Goal: Task Accomplishment & Management: Use online tool/utility

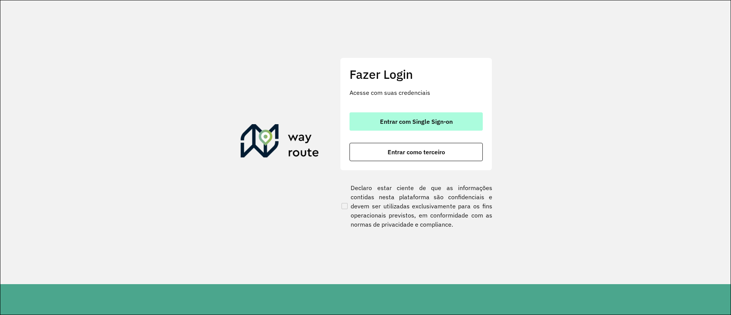
click at [420, 118] on span "Entrar com Single Sign-on" at bounding box center [416, 121] width 73 height 6
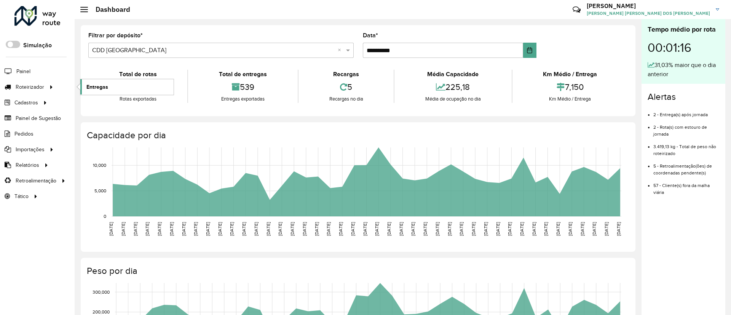
click at [100, 88] on span "Entregas" at bounding box center [97, 87] width 22 height 8
drag, startPoint x: 543, startPoint y: 110, endPoint x: 507, endPoint y: 163, distance: 64.0
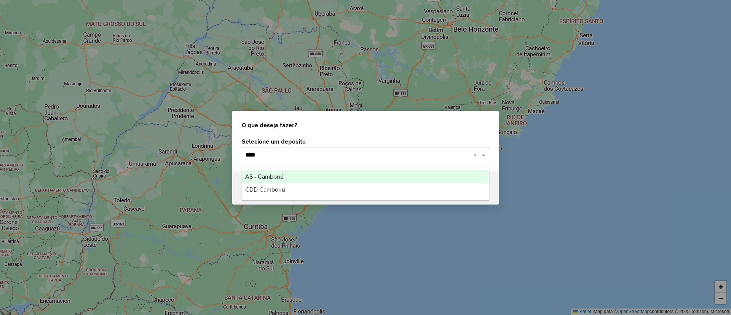
type input "*****"
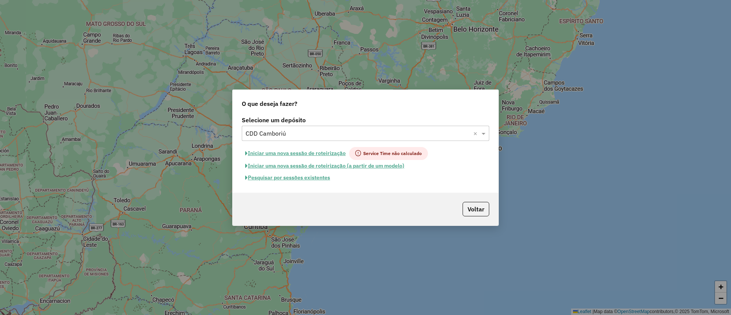
click at [300, 178] on button "Pesquisar por sessões existentes" at bounding box center [288, 178] width 92 height 12
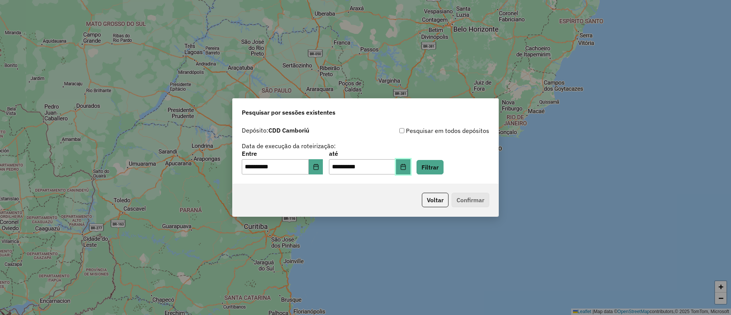
click at [406, 168] on icon "Choose Date" at bounding box center [403, 167] width 6 height 6
click at [442, 166] on button "Filtrar" at bounding box center [430, 167] width 27 height 14
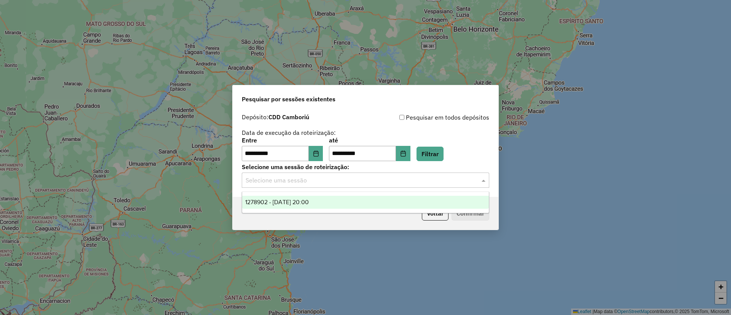
click at [414, 181] on input "text" at bounding box center [358, 180] width 225 height 9
click at [382, 206] on div "1278902 - 19/09/2025 20:00" at bounding box center [365, 202] width 247 height 13
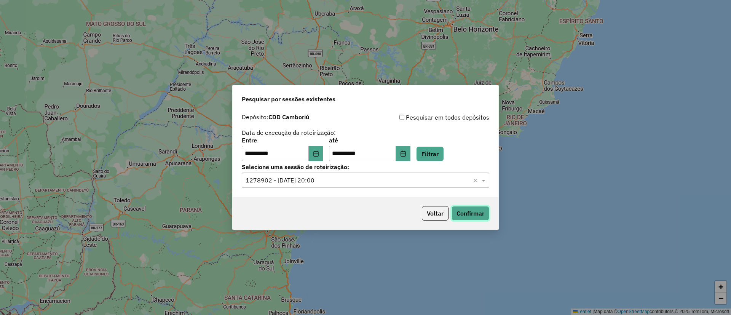
click at [474, 208] on button "Confirmar" at bounding box center [471, 213] width 38 height 14
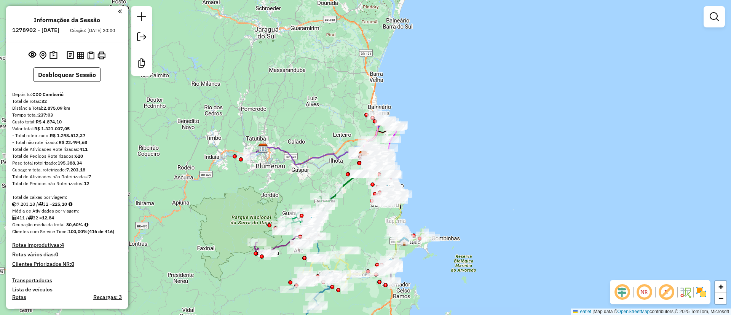
click at [668, 294] on em at bounding box center [666, 292] width 18 height 18
click at [700, 292] on img at bounding box center [701, 292] width 12 height 12
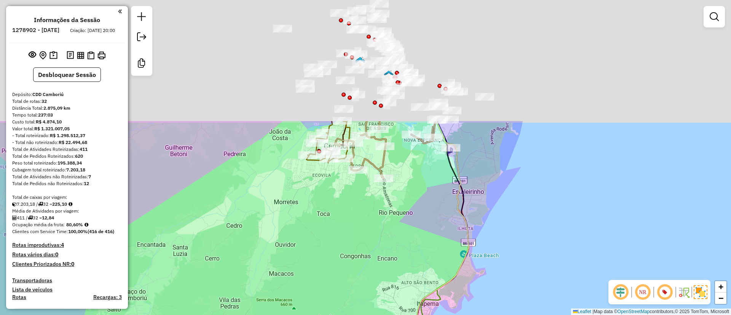
drag, startPoint x: 488, startPoint y: 189, endPoint x: 508, endPoint y: 342, distance: 153.7
click at [508, 315] on html "Aguarde... Pop-up bloqueado! Seu navegador bloqueou automáticamente a abertura …" at bounding box center [365, 157] width 731 height 315
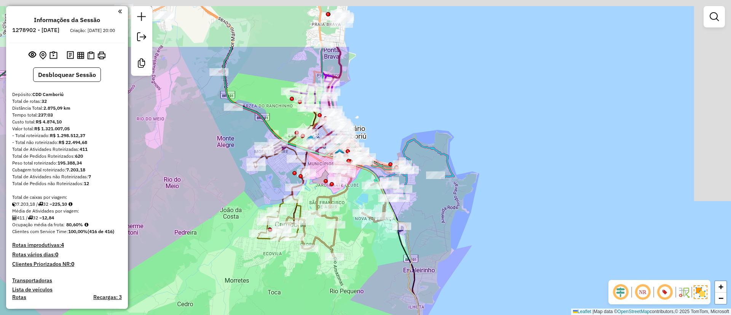
drag, startPoint x: 508, startPoint y: 148, endPoint x: 453, endPoint y: 230, distance: 98.0
click at [453, 230] on div "Janela de atendimento Grade de atendimento Capacidade Transportadoras Veículos …" at bounding box center [365, 157] width 731 height 315
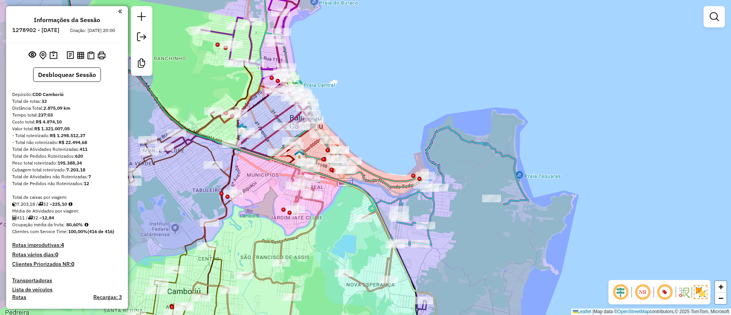
click at [381, 176] on icon at bounding box center [399, 185] width 257 height 120
select select "**********"
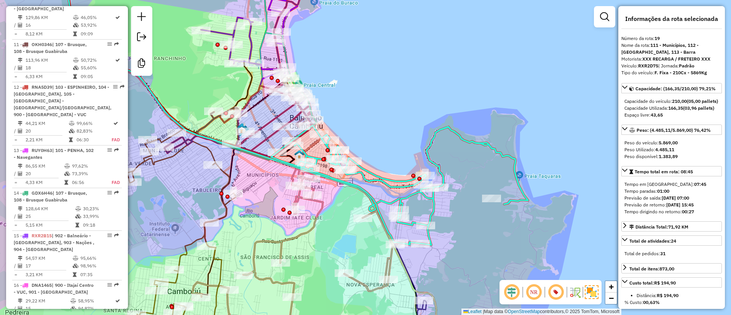
scroll to position [1169, 0]
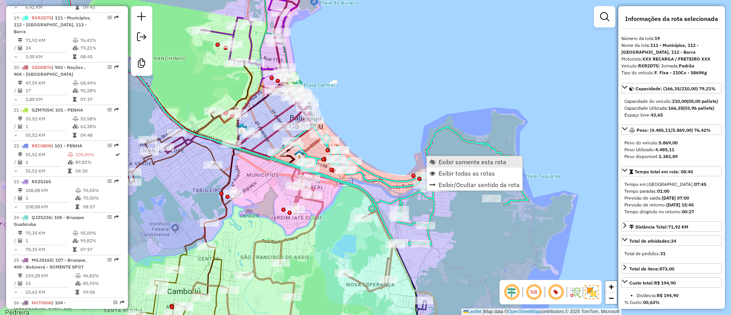
click at [449, 163] on span "Exibir somente esta rota" at bounding box center [473, 162] width 68 height 6
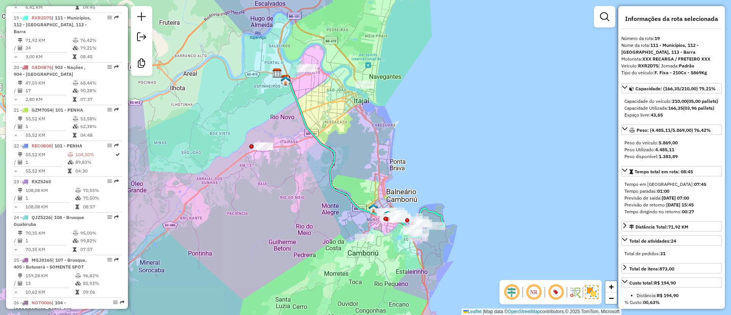
click at [438, 172] on div "Janela de atendimento Grade de atendimento Capacidade Transportadoras Veículos …" at bounding box center [365, 157] width 731 height 315
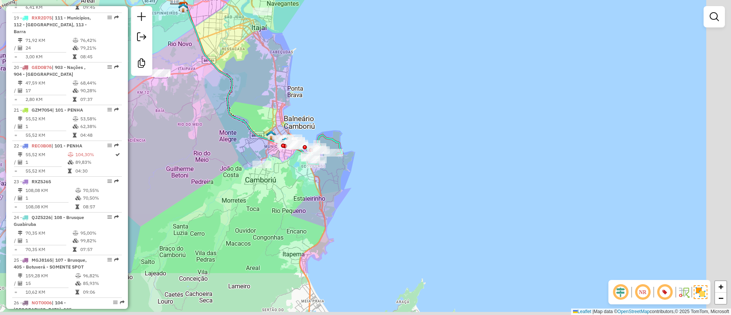
drag, startPoint x: 442, startPoint y: 172, endPoint x: 339, endPoint y: 99, distance: 126.2
click at [339, 99] on div "Janela de atendimento Grade de atendimento Capacidade Transportadoras Veículos …" at bounding box center [365, 157] width 731 height 315
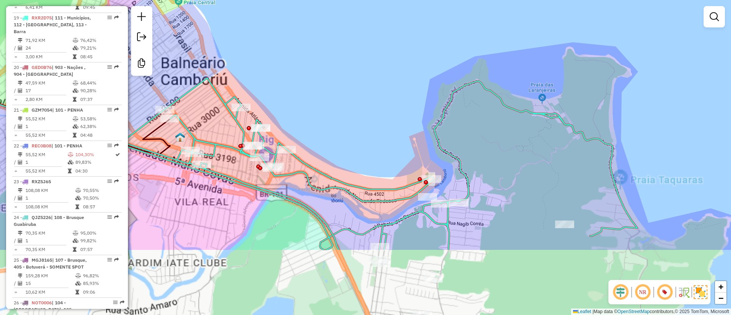
drag, startPoint x: 350, startPoint y: 195, endPoint x: 333, endPoint y: 53, distance: 142.7
click at [333, 53] on div "Janela de atendimento Grade de atendimento Capacidade Transportadoras Veículos …" at bounding box center [365, 157] width 731 height 315
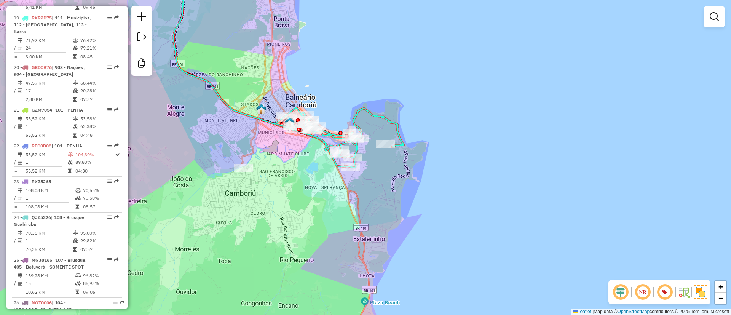
drag, startPoint x: 312, startPoint y: 179, endPoint x: 334, endPoint y: 199, distance: 30.2
click at [334, 199] on div "Janela de atendimento Grade de atendimento Capacidade Transportadoras Veículos …" at bounding box center [365, 157] width 731 height 315
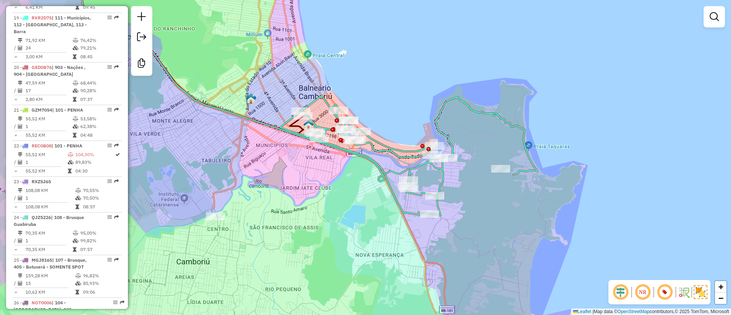
drag, startPoint x: 492, startPoint y: 240, endPoint x: 522, endPoint y: 270, distance: 42.5
click at [522, 270] on div "Janela de atendimento Grade de atendimento Capacidade Transportadoras Veículos …" at bounding box center [365, 157] width 731 height 315
drag, startPoint x: 187, startPoint y: 80, endPoint x: 192, endPoint y: 80, distance: 4.6
click at [187, 80] on div "Janela de atendimento Grade de atendimento Capacidade Transportadoras Veículos …" at bounding box center [365, 157] width 731 height 315
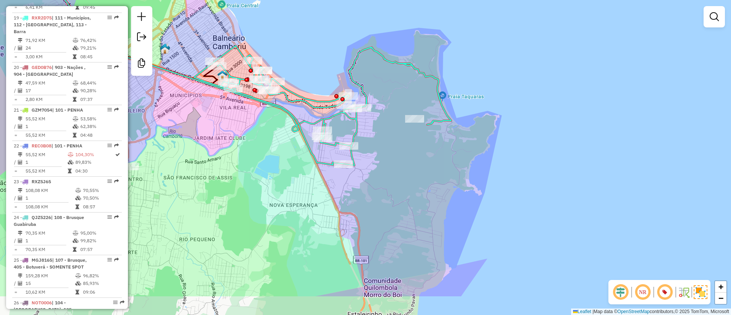
drag, startPoint x: 311, startPoint y: 94, endPoint x: 225, endPoint y: 44, distance: 99.1
click at [225, 44] on div "Janela de atendimento Grade de atendimento Capacidade Transportadoras Veículos …" at bounding box center [365, 157] width 731 height 315
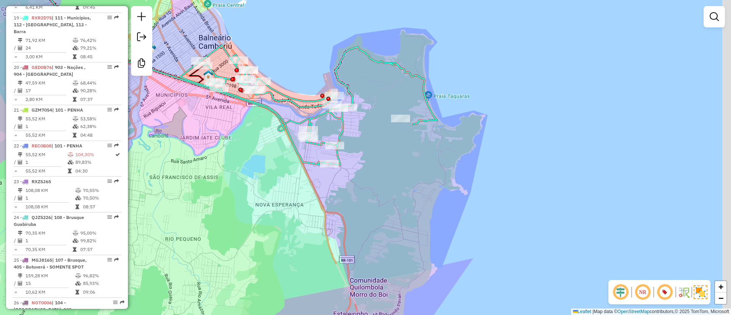
drag, startPoint x: 298, startPoint y: 58, endPoint x: 283, endPoint y: 57, distance: 15.3
click at [283, 57] on div "Janela de atendimento Grade de atendimento Capacidade Transportadoras Veículos …" at bounding box center [365, 157] width 731 height 315
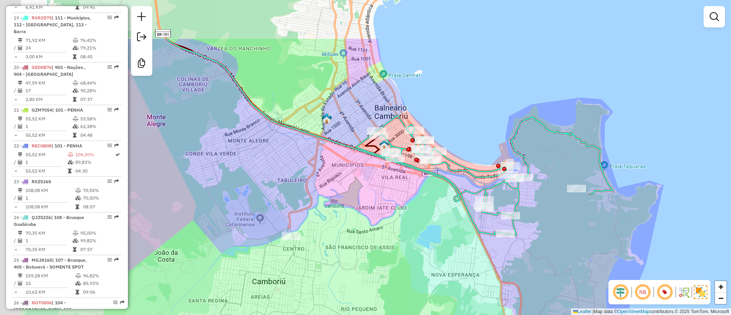
drag, startPoint x: 272, startPoint y: 35, endPoint x: 449, endPoint y: 99, distance: 188.3
click at [449, 99] on div "Janela de atendimento Grade de atendimento Capacidade Transportadoras Veículos …" at bounding box center [365, 157] width 731 height 315
